Goal: Use online tool/utility: Utilize a website feature to perform a specific function

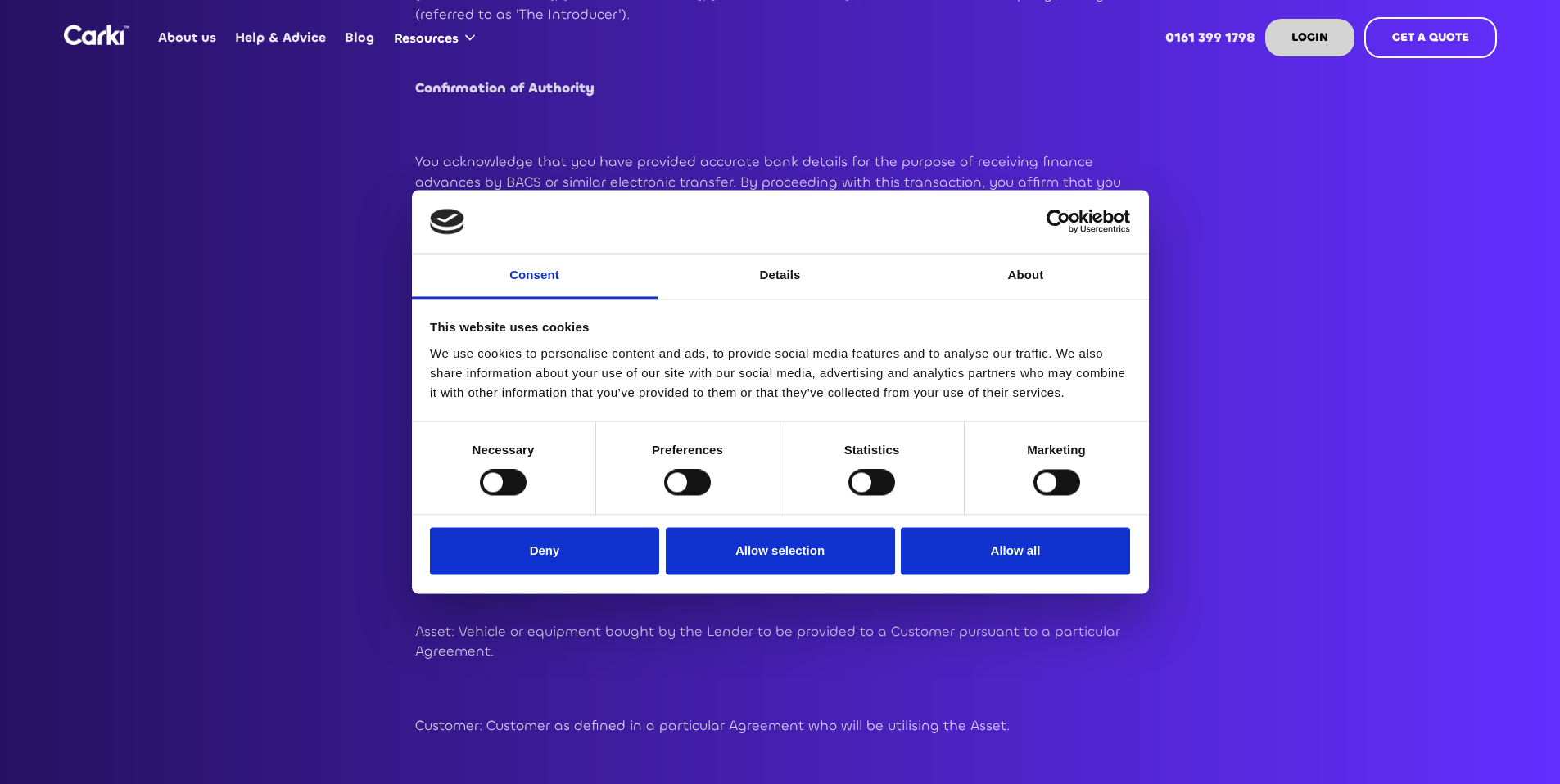
scroll to position [364, 0]
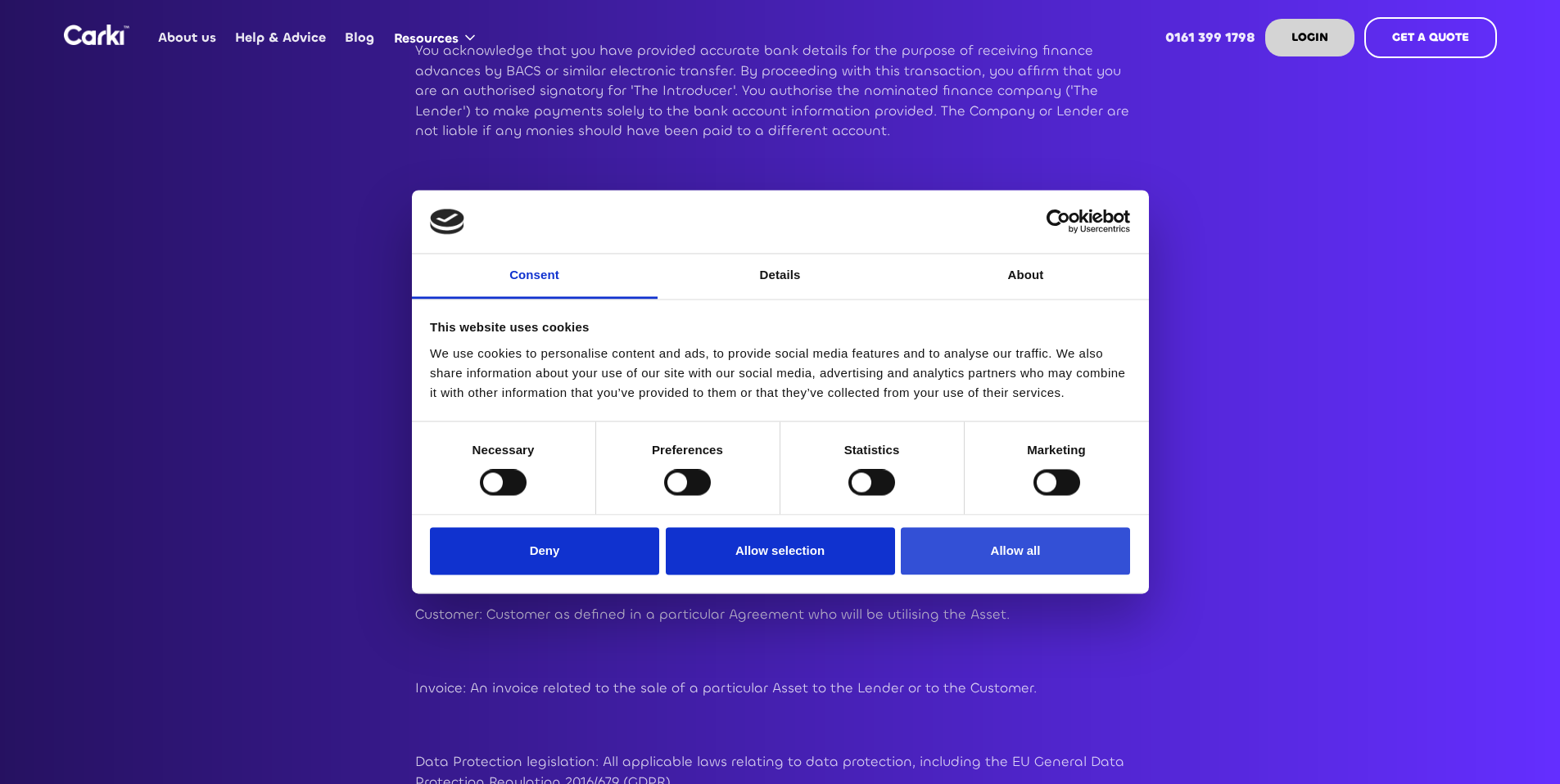
click at [1044, 558] on button "Allow all" at bounding box center [1015, 551] width 229 height 48
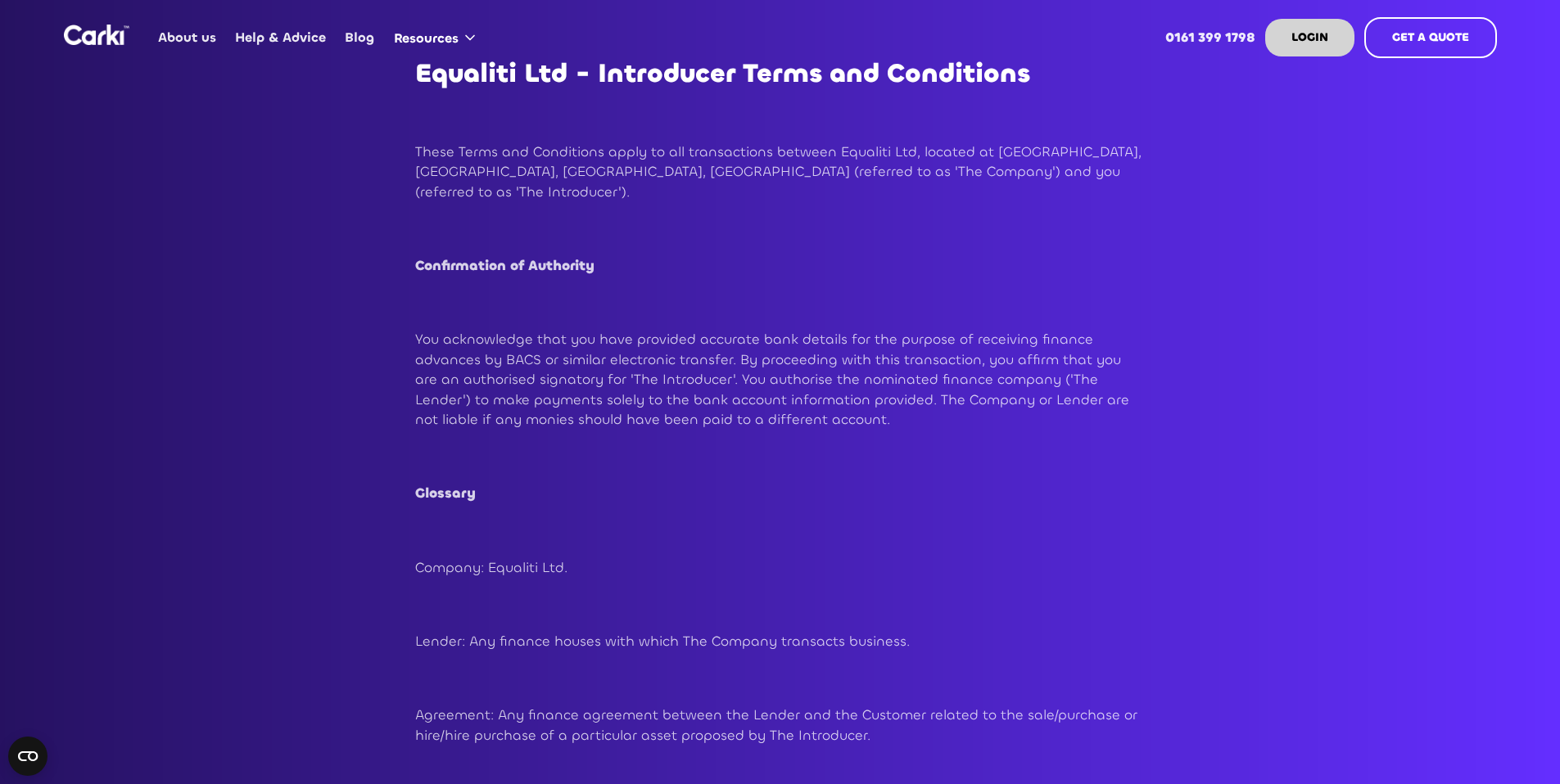
scroll to position [0, 0]
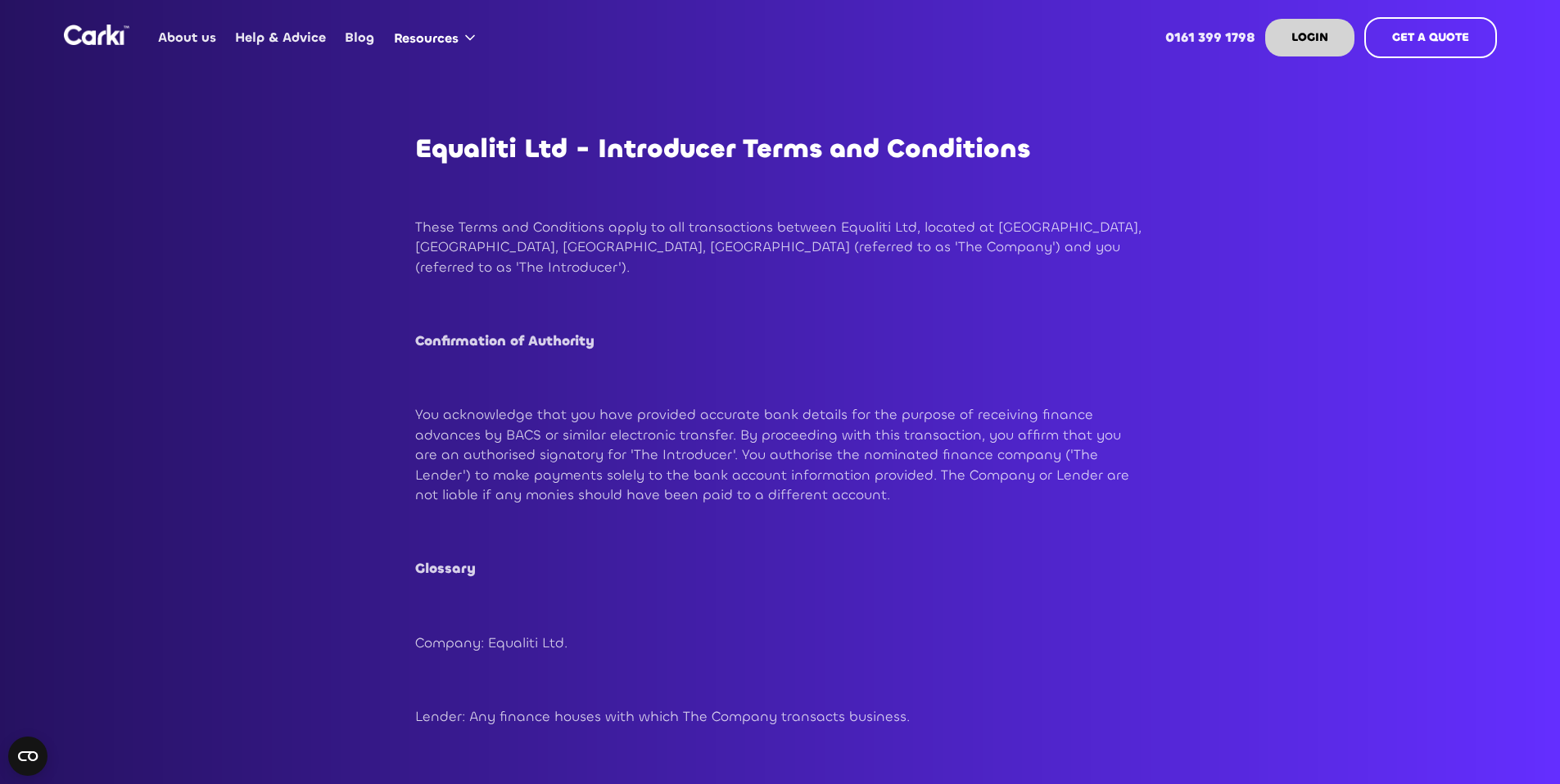
click at [86, 38] on img "home" at bounding box center [97, 35] width 66 height 21
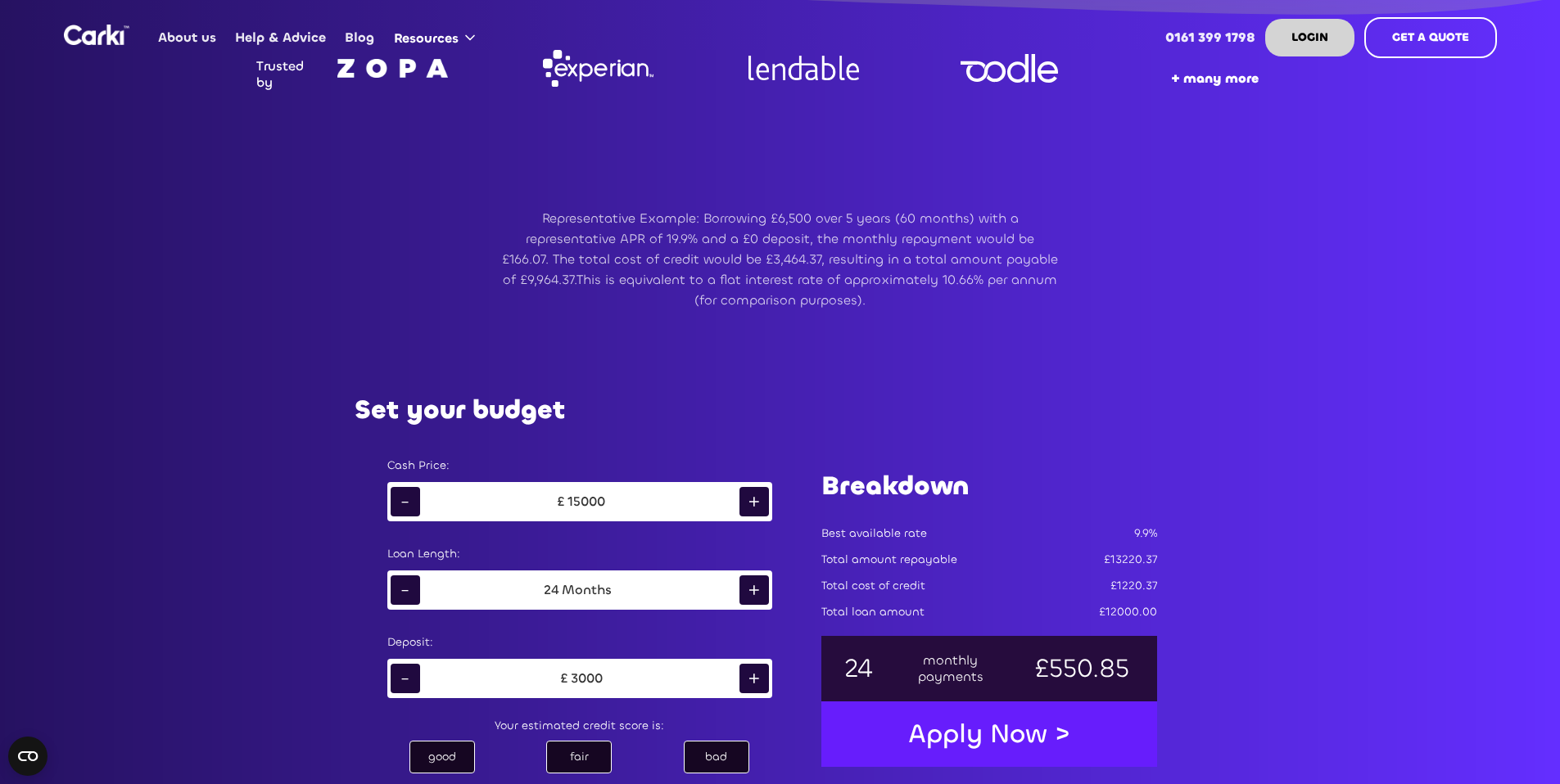
scroll to position [807, 0]
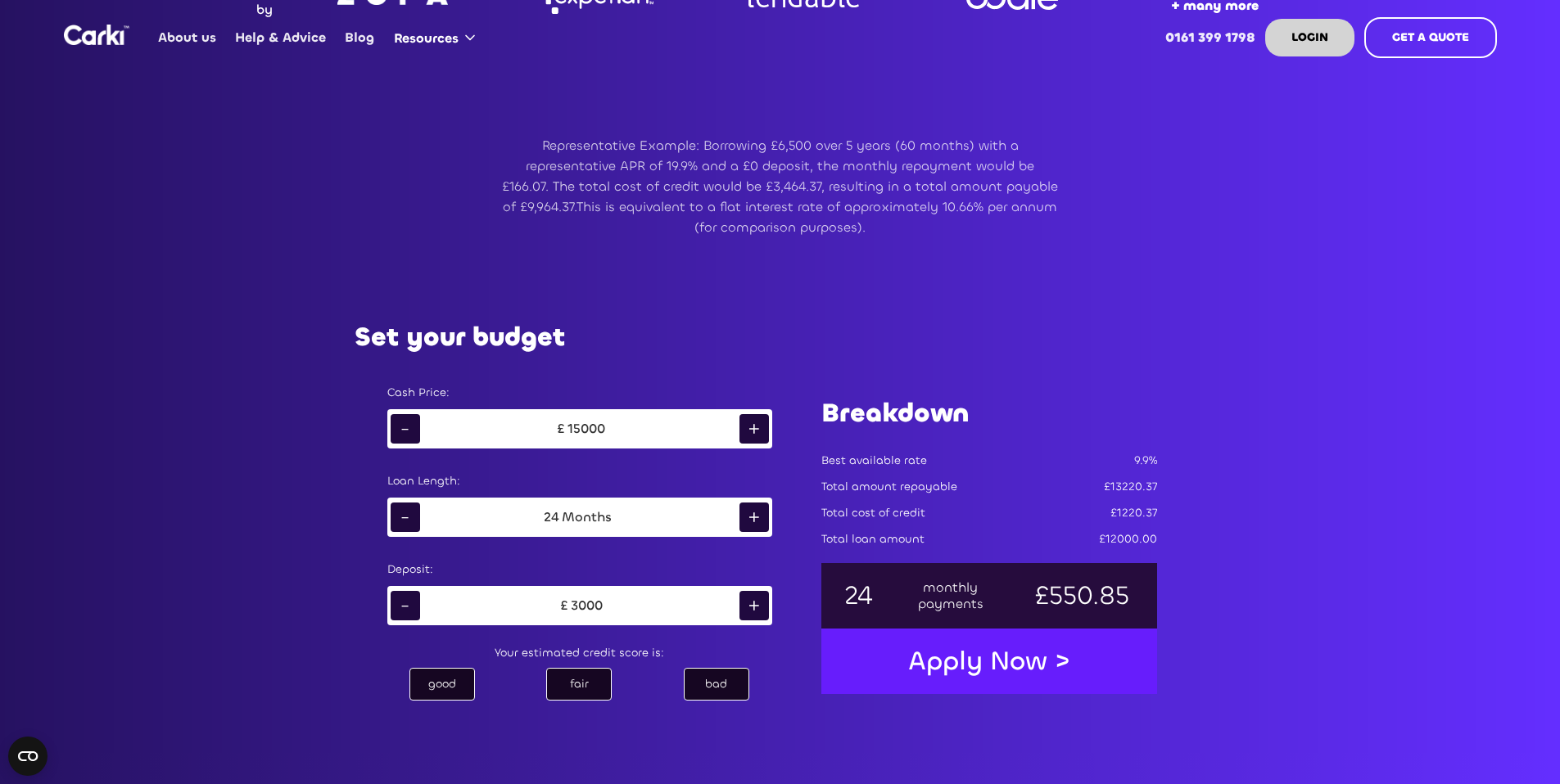
click at [410, 427] on div "-" at bounding box center [405, 429] width 29 height 29
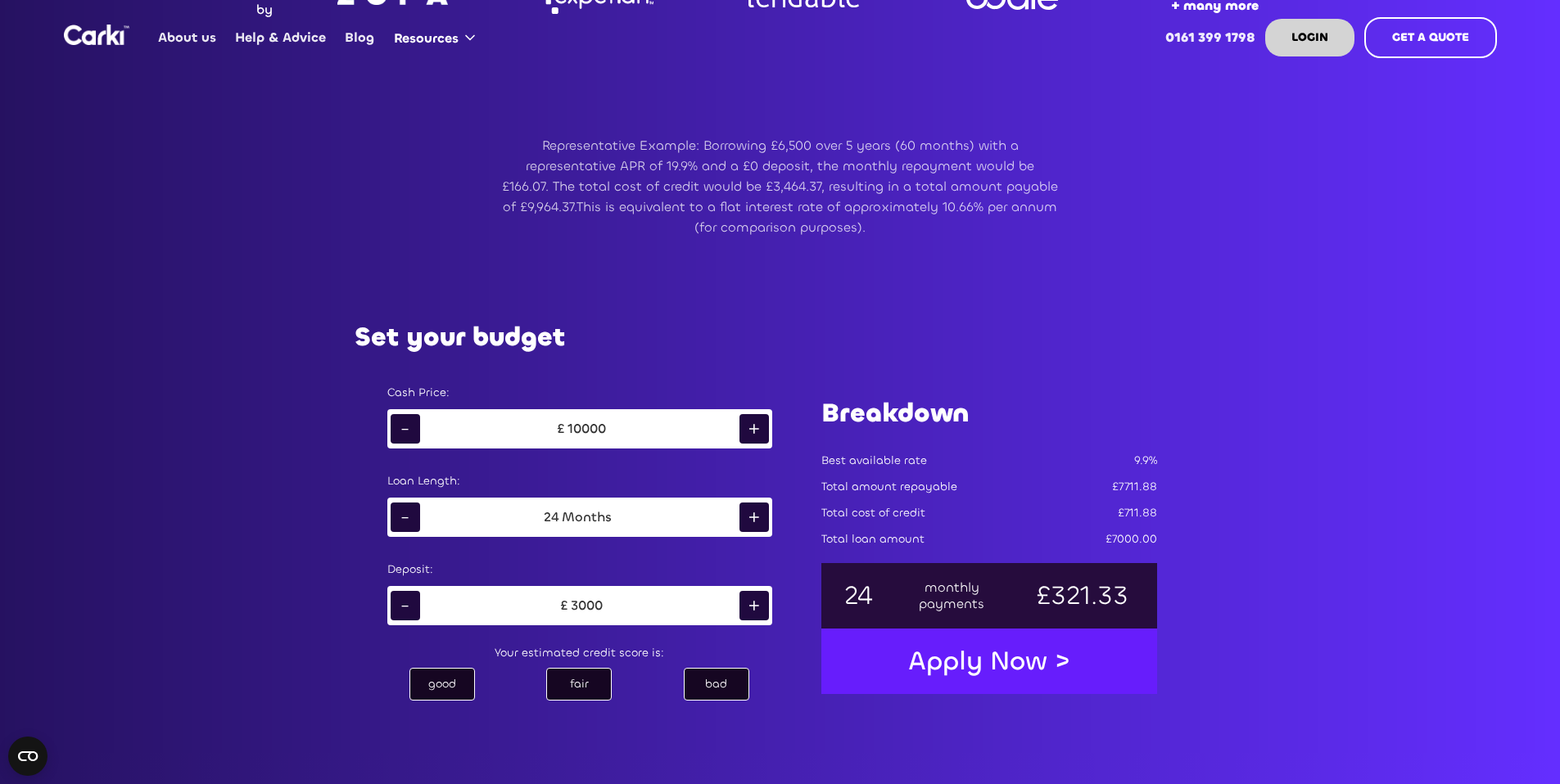
click at [410, 427] on div "-" at bounding box center [405, 429] width 29 height 29
click at [409, 426] on div "-" at bounding box center [405, 429] width 29 height 29
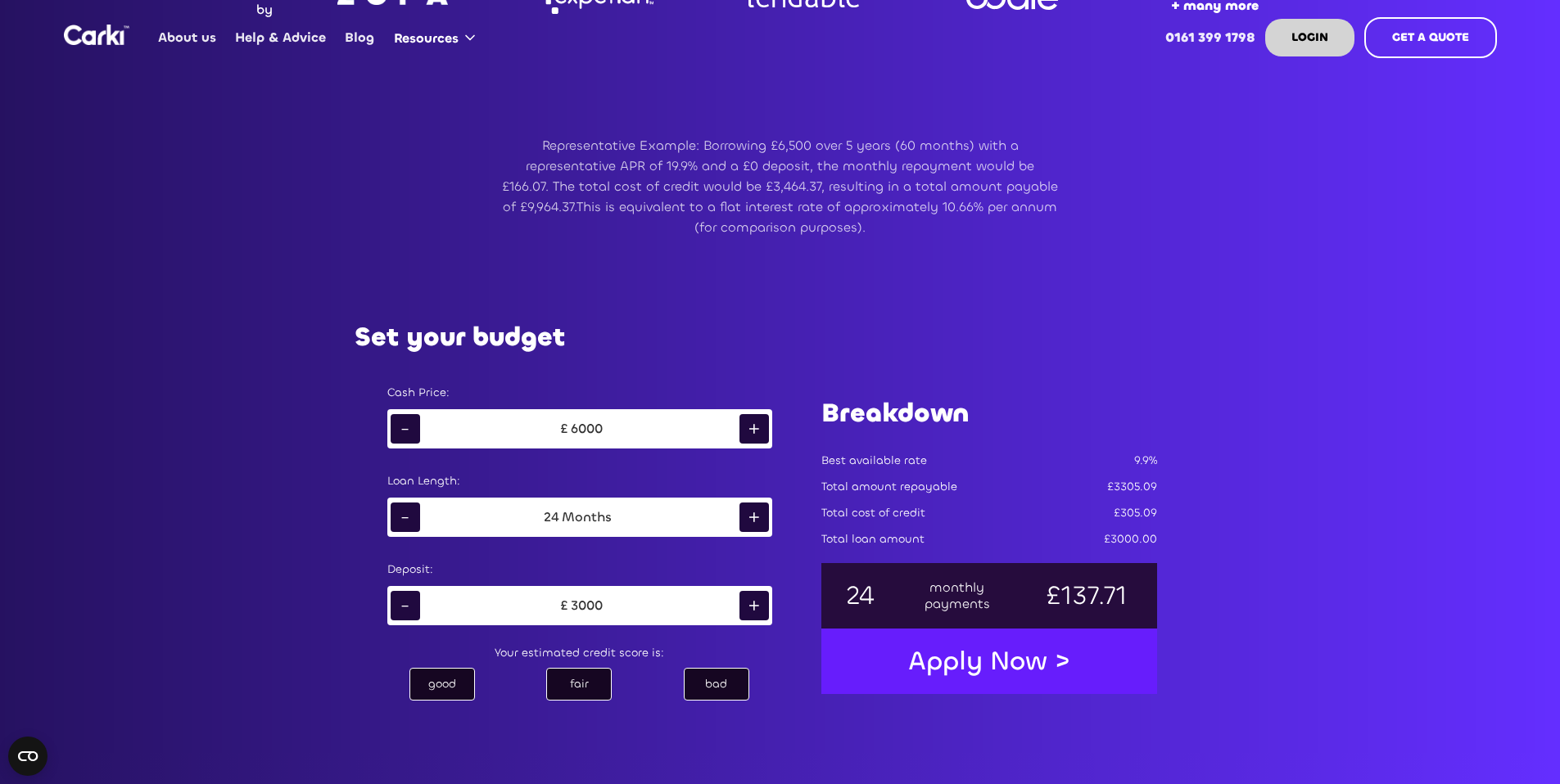
click at [409, 426] on div "-" at bounding box center [405, 429] width 29 height 29
click at [772, 422] on div "Cash Price: - £ 4000 +" at bounding box center [580, 420] width 417 height 88
click at [749, 423] on div "+" at bounding box center [754, 429] width 29 height 29
click at [750, 423] on div "+" at bounding box center [754, 429] width 29 height 29
click at [919, 516] on div "Total cost of credit" at bounding box center [873, 513] width 104 height 16
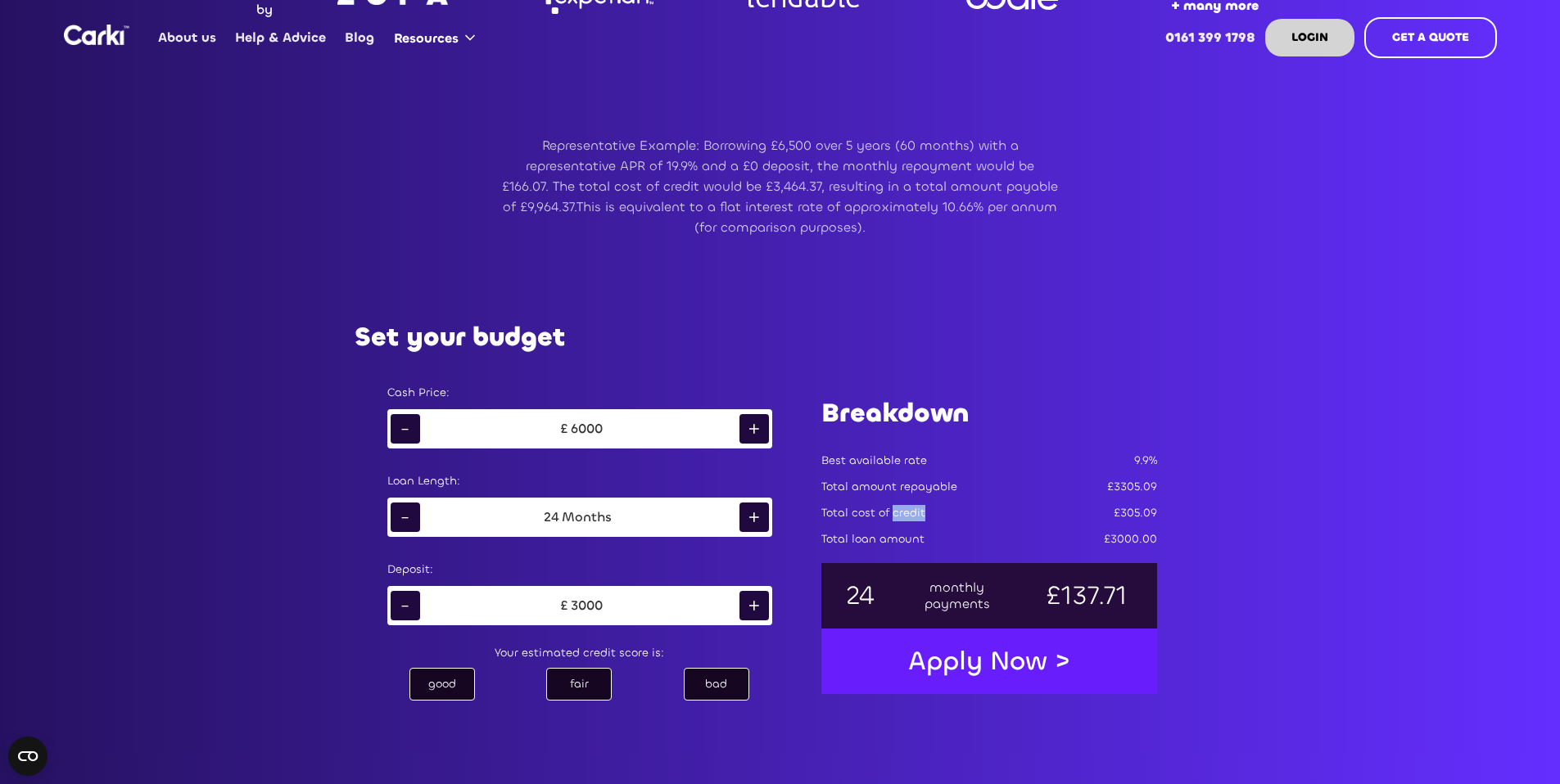
click at [919, 516] on div "Total cost of credit" at bounding box center [873, 513] width 104 height 16
click at [1015, 516] on div "Total cost of credit £305.09" at bounding box center [989, 511] width 336 height 27
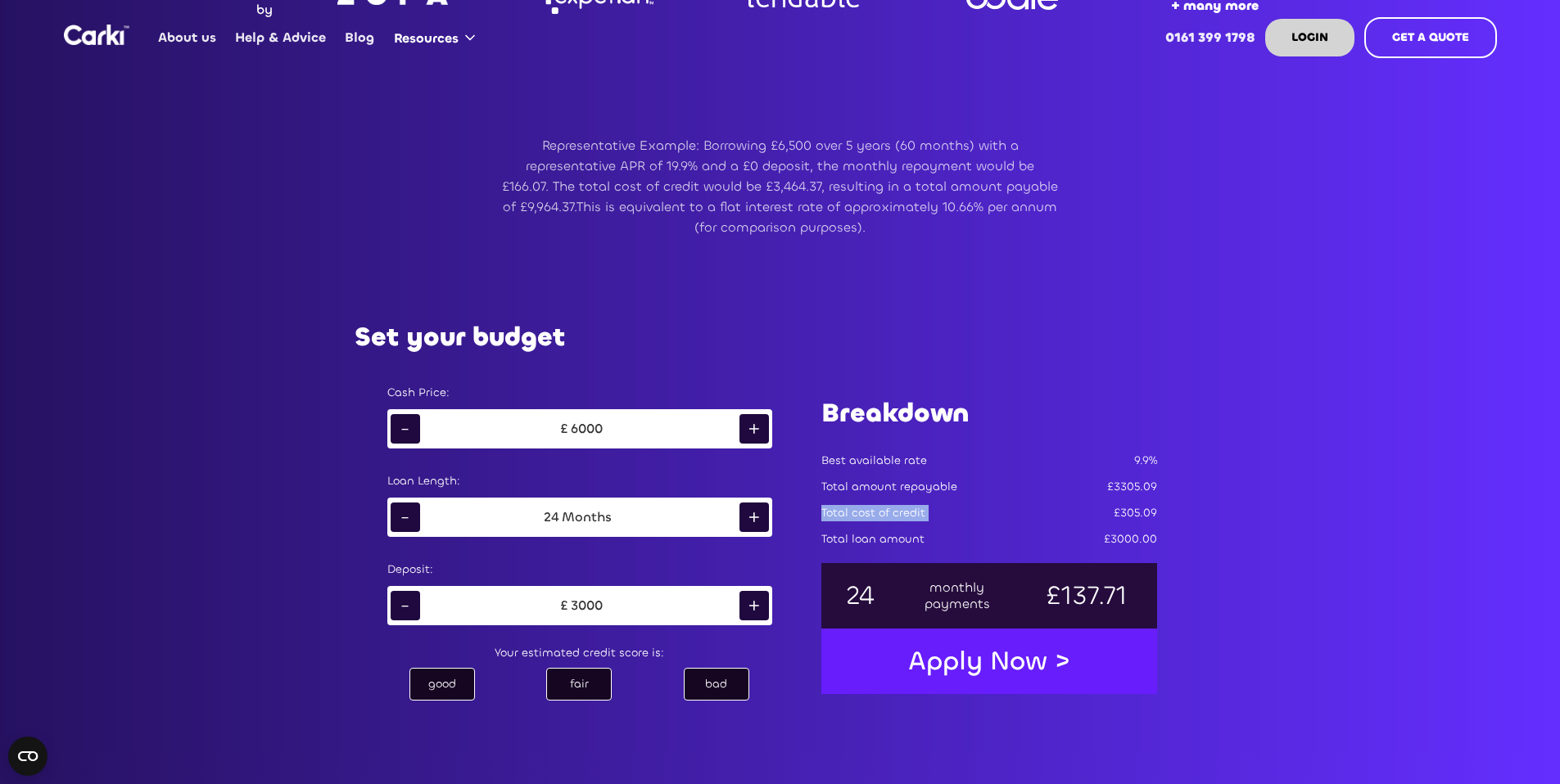
click at [1015, 516] on div "Total cost of credit £305.09" at bounding box center [989, 511] width 336 height 27
click at [1009, 534] on div "Total loan amount £3000.00" at bounding box center [989, 538] width 336 height 27
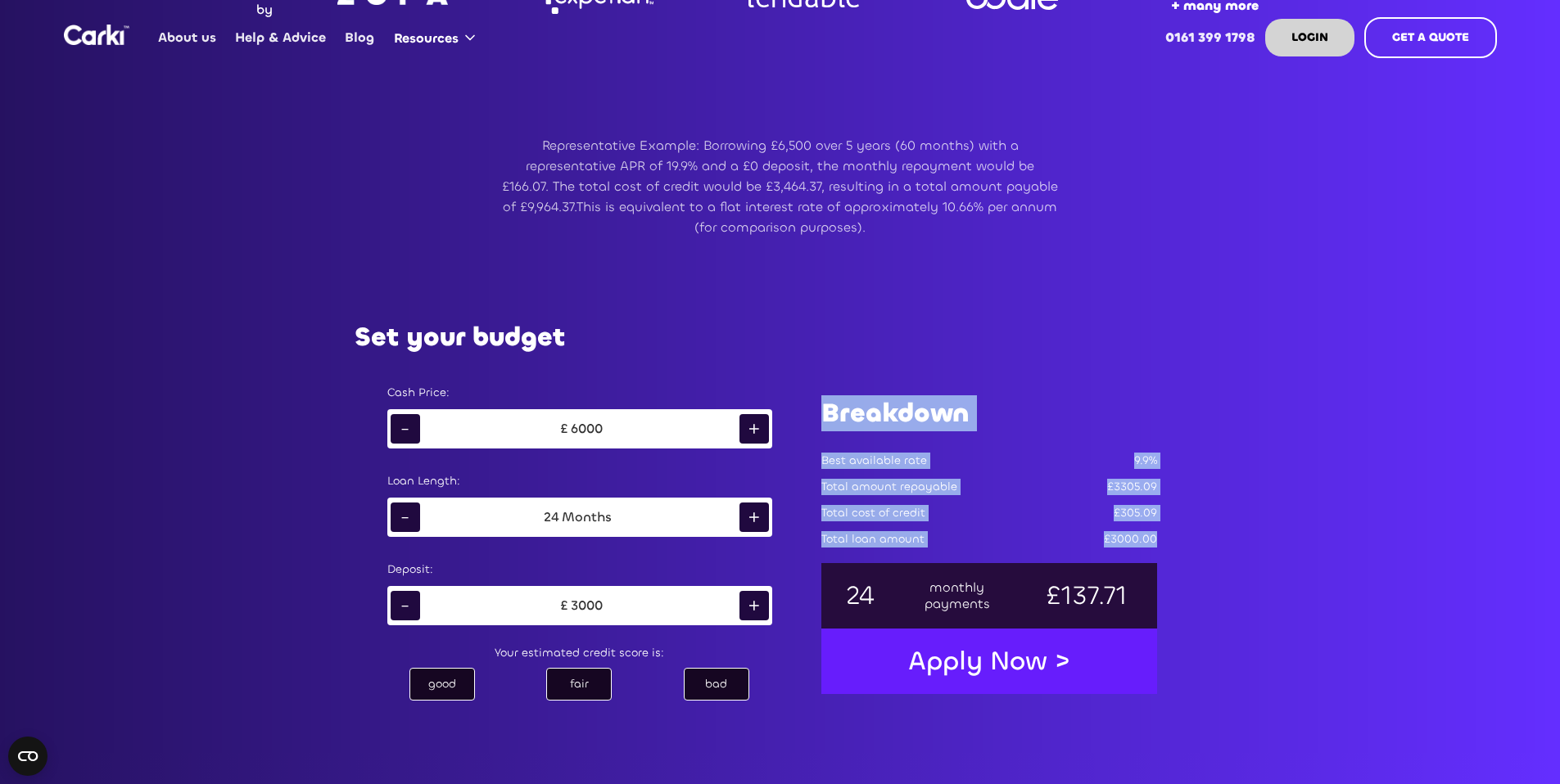
drag, startPoint x: 1179, startPoint y: 544, endPoint x: 815, endPoint y: 427, distance: 382.3
click at [815, 427] on div "Set your budget Cash Price: - £ 6000 + Loan Length: - 24 Months + Deposit: - £ …" at bounding box center [780, 513] width 917 height 480
click at [1055, 280] on div "Set your budget Cash Price: - £ 6000 + Loan Length: - 24 Months + Deposit: - £ …" at bounding box center [780, 513] width 917 height 480
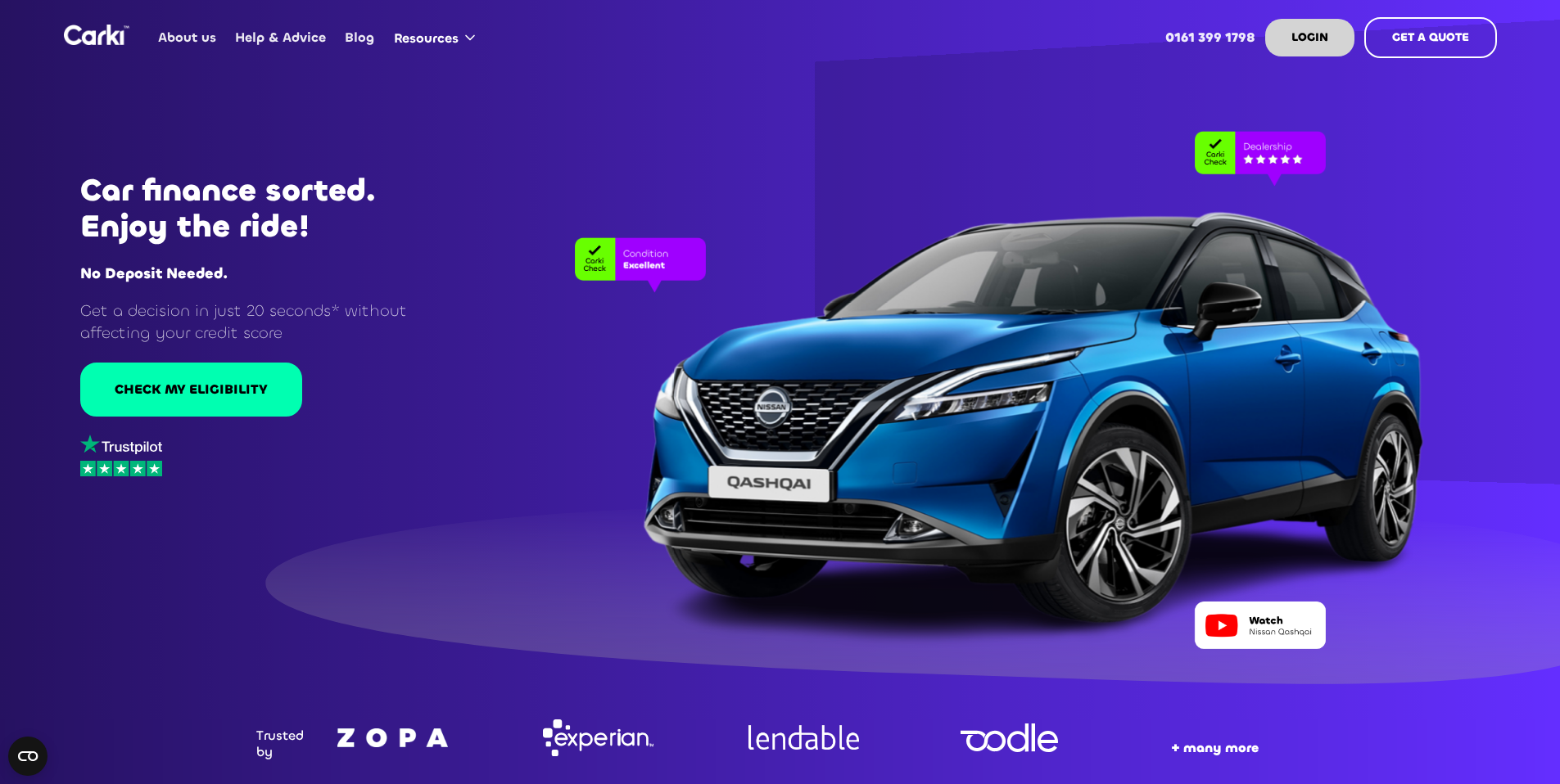
scroll to position [77, 0]
